Goal: Task Accomplishment & Management: Manage account settings

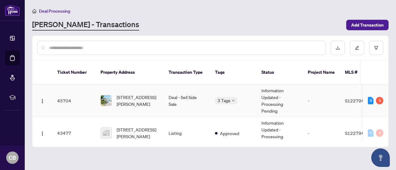
click at [108, 96] on img at bounding box center [106, 101] width 11 height 11
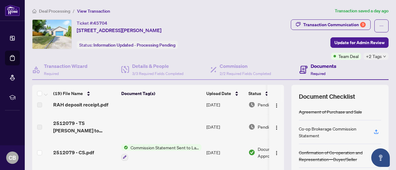
scroll to position [168, 0]
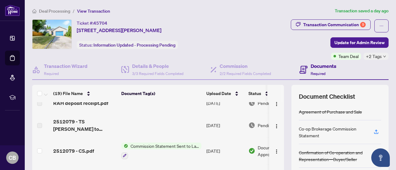
click at [155, 144] on span "Commission Statement Sent to Lawyer" at bounding box center [164, 146] width 73 height 7
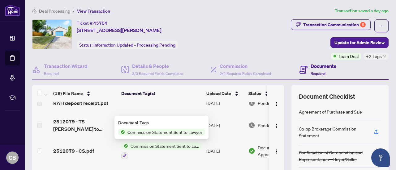
click at [155, 144] on span "Commission Statement Sent to Lawyer" at bounding box center [164, 146] width 73 height 7
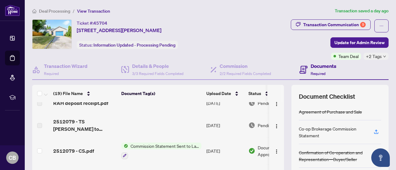
click at [155, 144] on span "Commission Statement Sent to Lawyer" at bounding box center [164, 146] width 73 height 7
click at [79, 149] on span "2512079 - CS.pdf" at bounding box center [73, 150] width 41 height 7
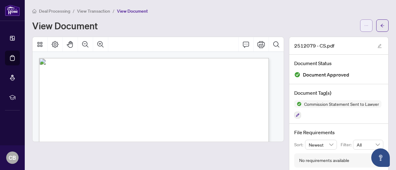
click at [364, 26] on icon "ellipsis" at bounding box center [366, 25] width 4 height 4
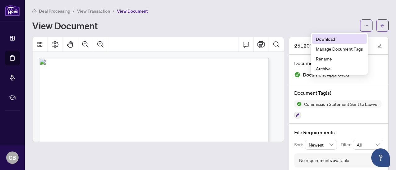
click at [331, 38] on span "Download" at bounding box center [339, 39] width 47 height 7
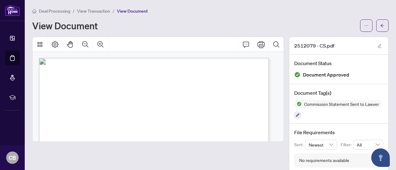
click at [237, 25] on div "View Document" at bounding box center [194, 26] width 324 height 10
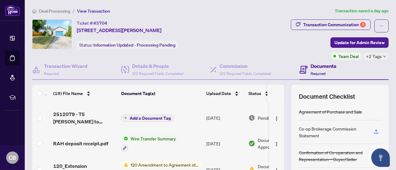
scroll to position [227, 0]
click at [87, 142] on span "RAH deposit receipt.pdf" at bounding box center [80, 143] width 55 height 7
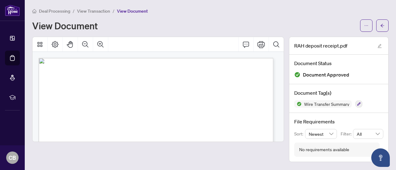
click at [56, 11] on span "Deal Processing" at bounding box center [54, 11] width 31 height 6
